Goal: Task Accomplishment & Management: Manage account settings

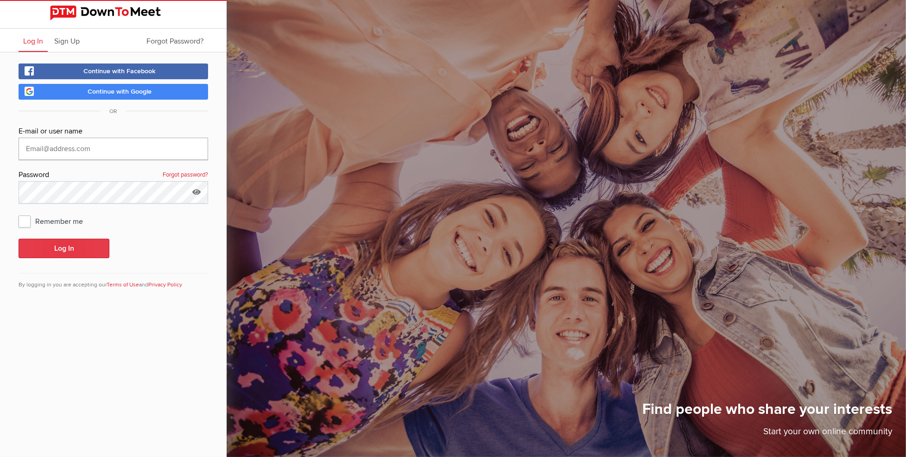
type input "[EMAIL_ADDRESS][PERSON_NAME][DOMAIN_NAME]"
click at [73, 247] on button "Log In" at bounding box center [64, 248] width 91 height 19
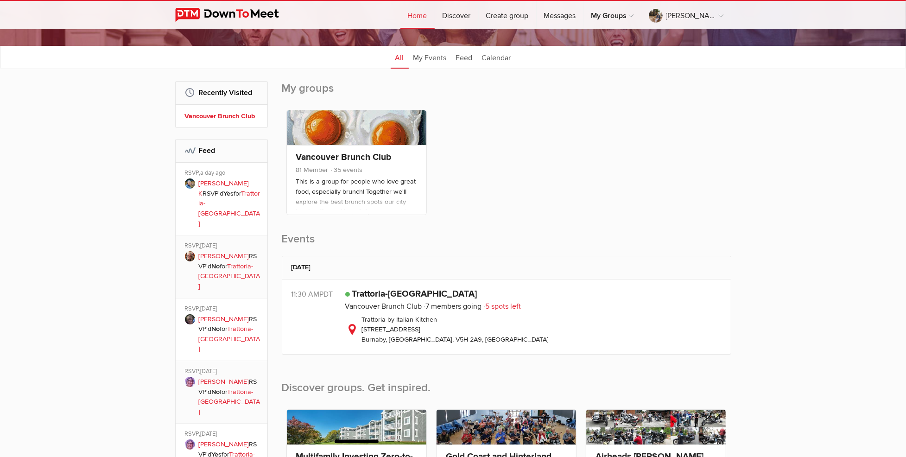
scroll to position [62, 0]
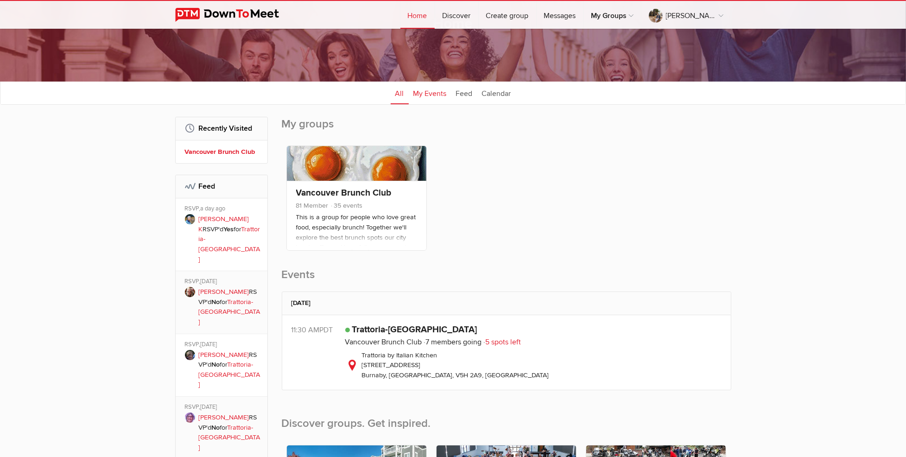
click at [435, 92] on link "My Events" at bounding box center [430, 92] width 43 height 23
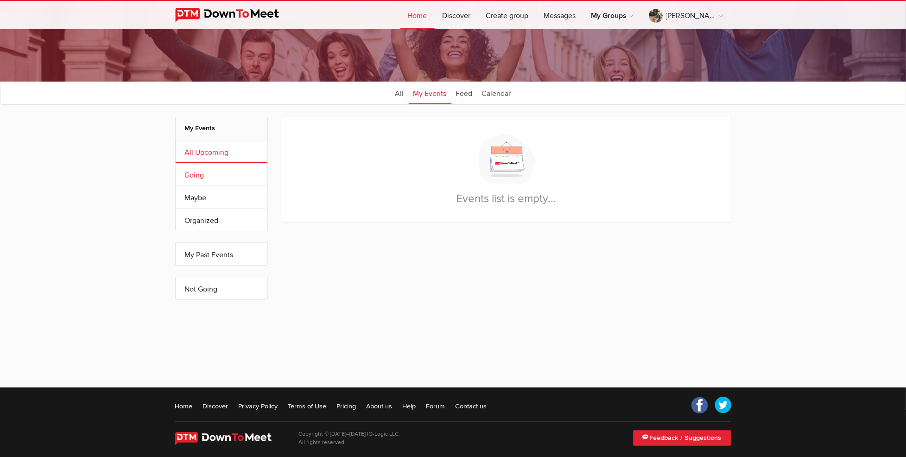
click at [194, 174] on link "Going" at bounding box center [222, 174] width 92 height 22
click at [203, 255] on link "My Past Events" at bounding box center [222, 254] width 92 height 22
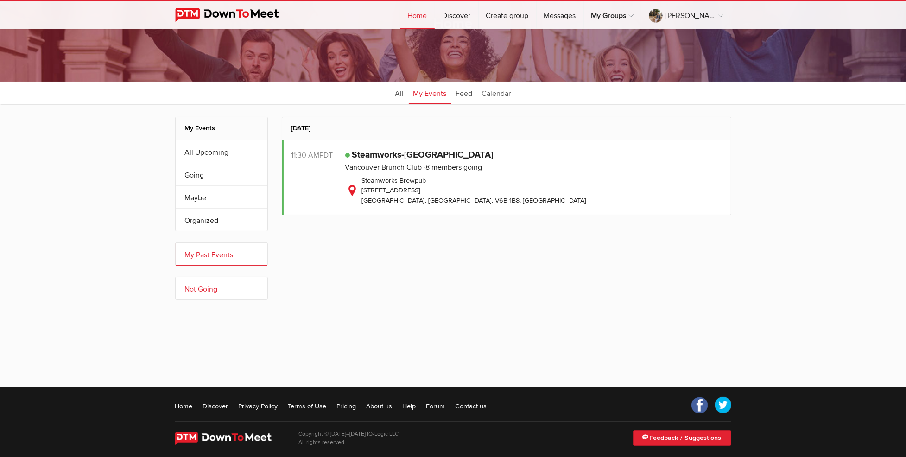
click at [189, 285] on link "Not Going" at bounding box center [222, 288] width 92 height 22
